Goal: Find specific page/section: Find specific page/section

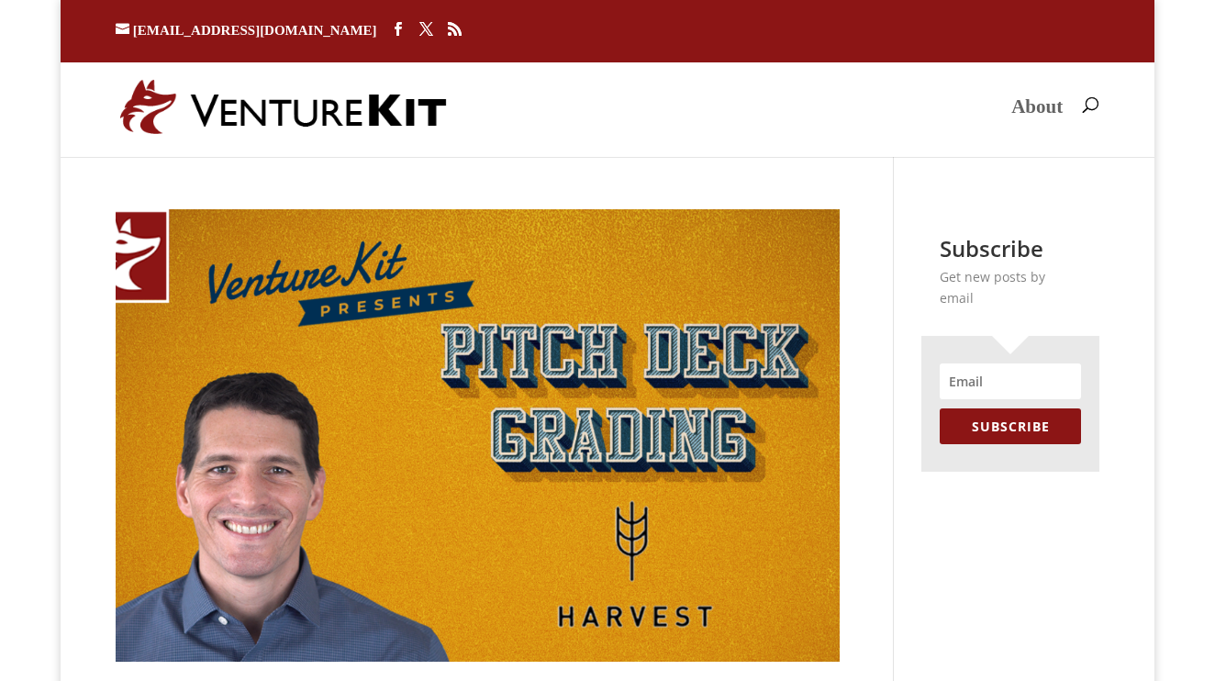
click at [1024, 110] on link "About" at bounding box center [1036, 121] width 51 height 43
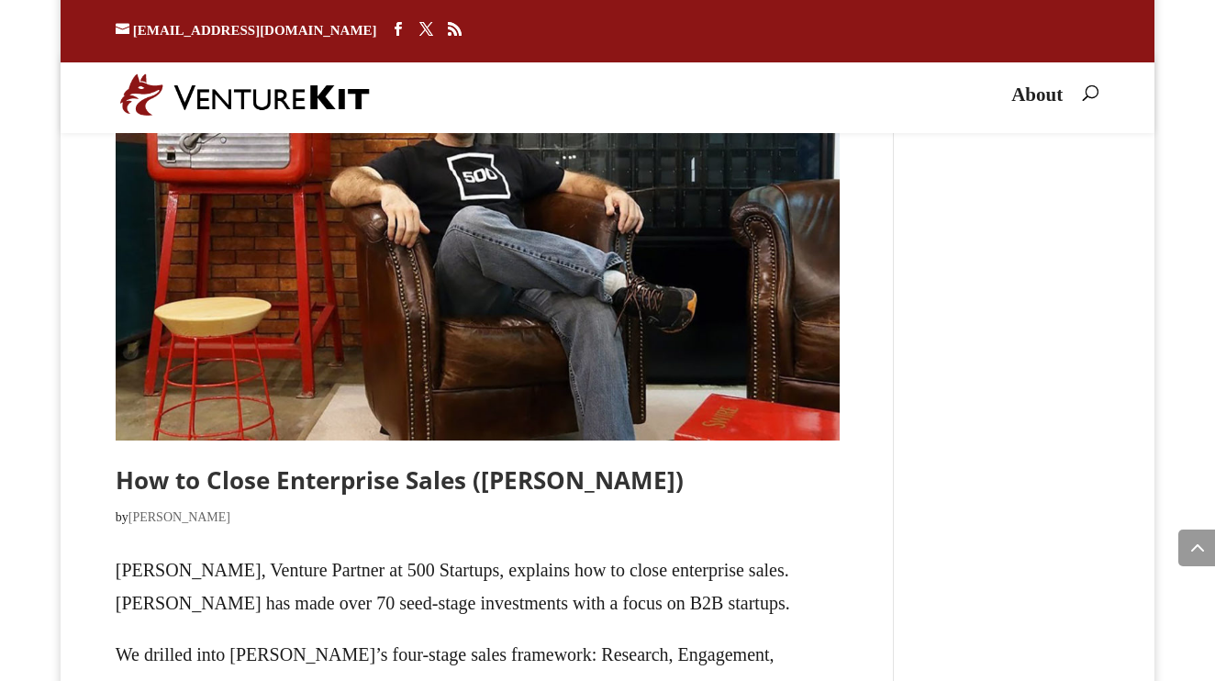
scroll to position [3449, 0]
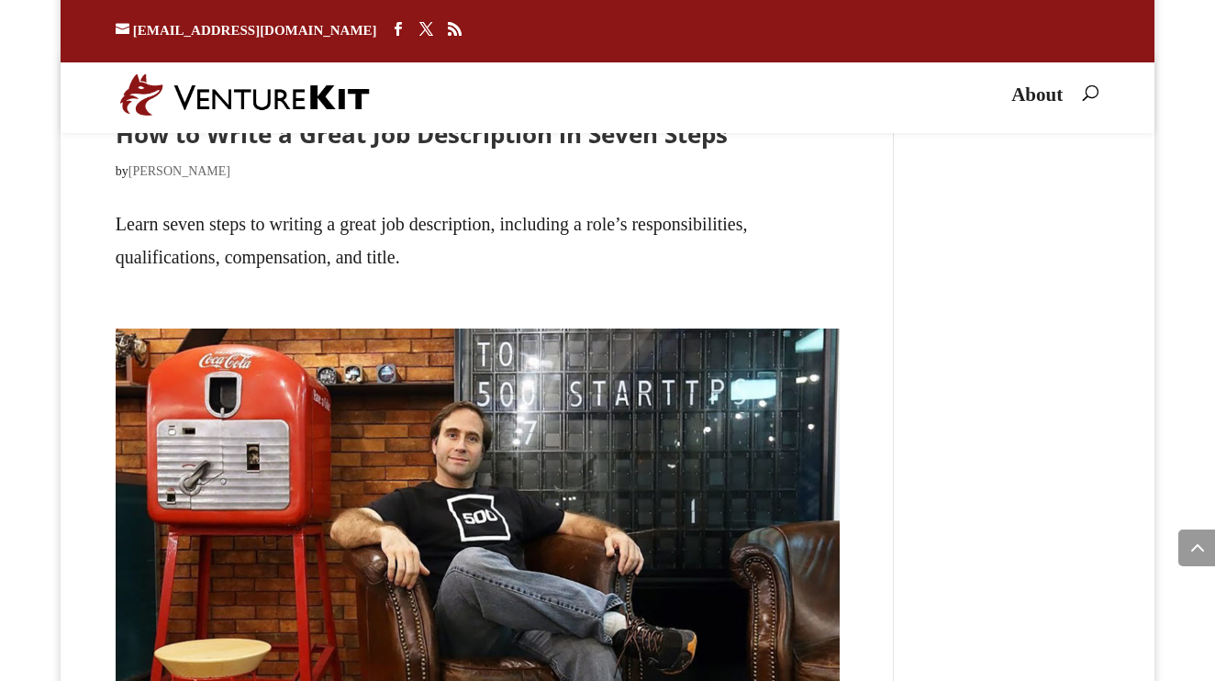
click at [1185, 556] on span at bounding box center [1196, 547] width 37 height 37
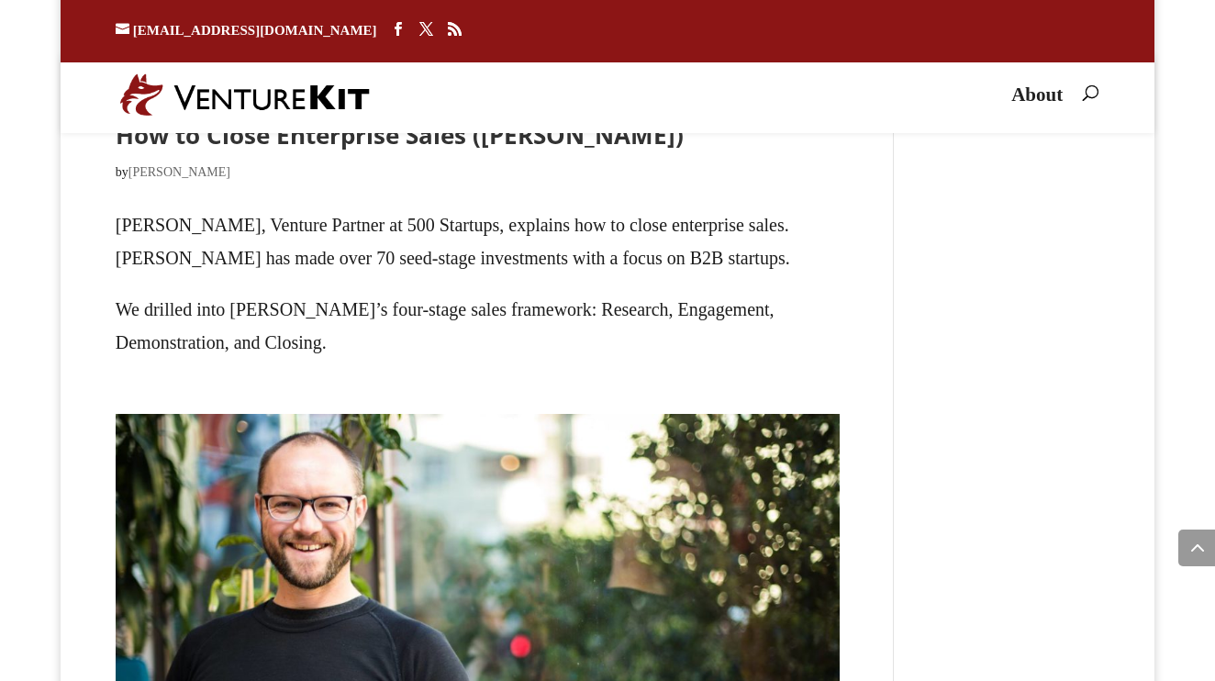
scroll to position [4018, 0]
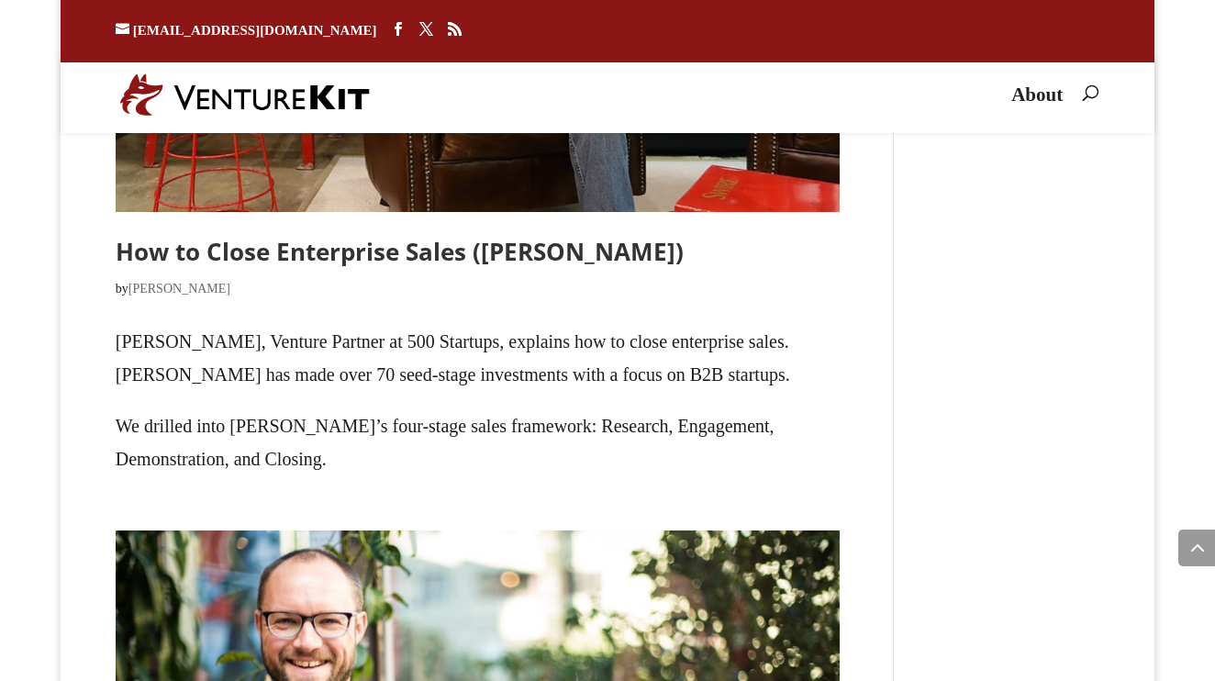
click at [1083, 88] on span at bounding box center [1083, 88] width 0 height 0
type input "login"
